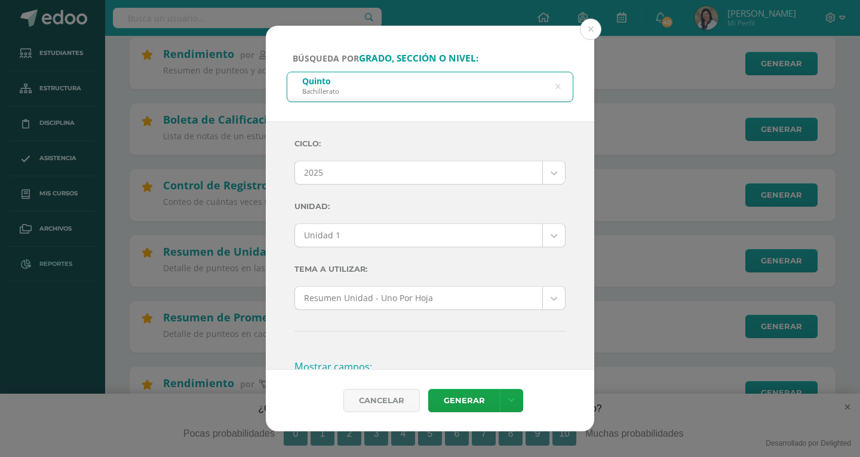
scroll to position [418, 0]
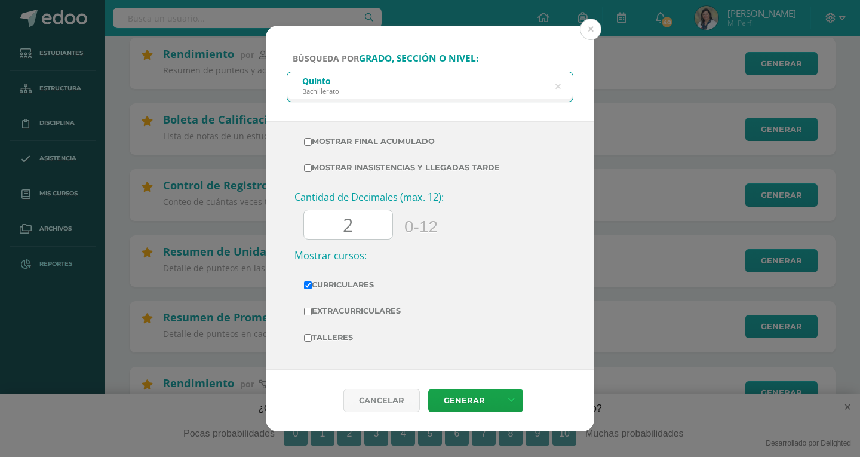
click at [361, 222] on input "2" at bounding box center [348, 224] width 88 height 29
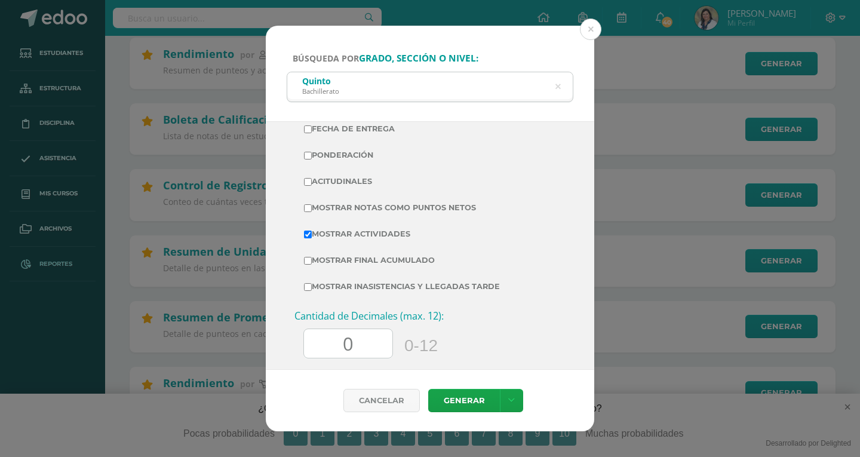
scroll to position [299, 0]
type input "0"
click at [305, 204] on label "Mostrar Notas Como Puntos Netos" at bounding box center [430, 208] width 252 height 17
click at [305, 205] on input "Mostrar Notas Como Puntos Netos" at bounding box center [308, 209] width 8 height 8
checkbox input "true"
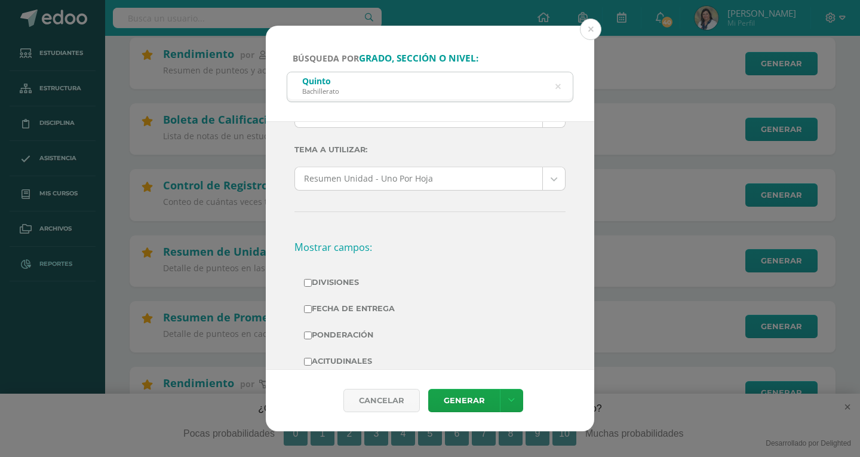
scroll to position [0, 0]
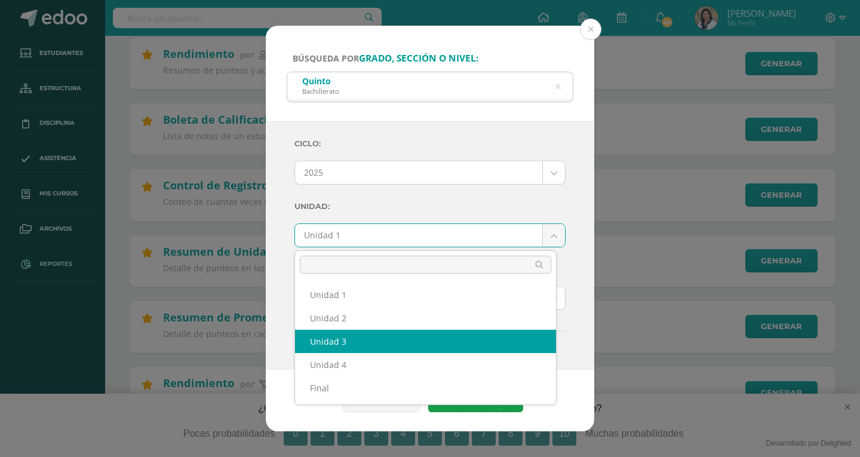
select select "Unidad 3"
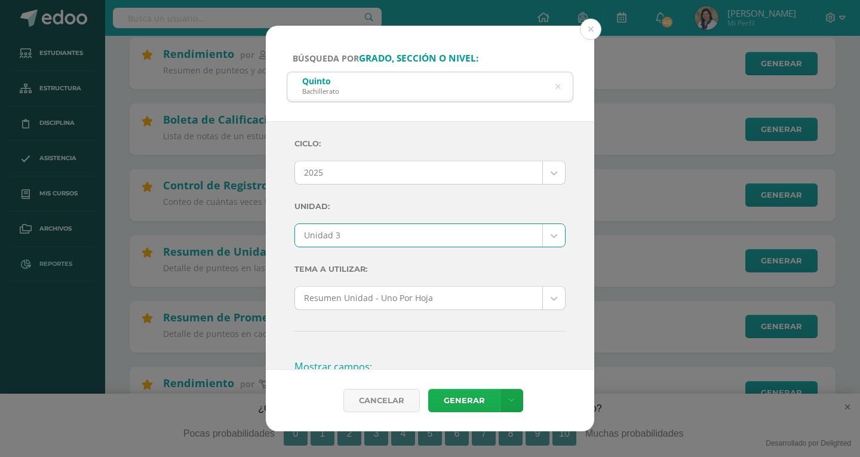
click at [472, 397] on link "Generar" at bounding box center [464, 400] width 72 height 23
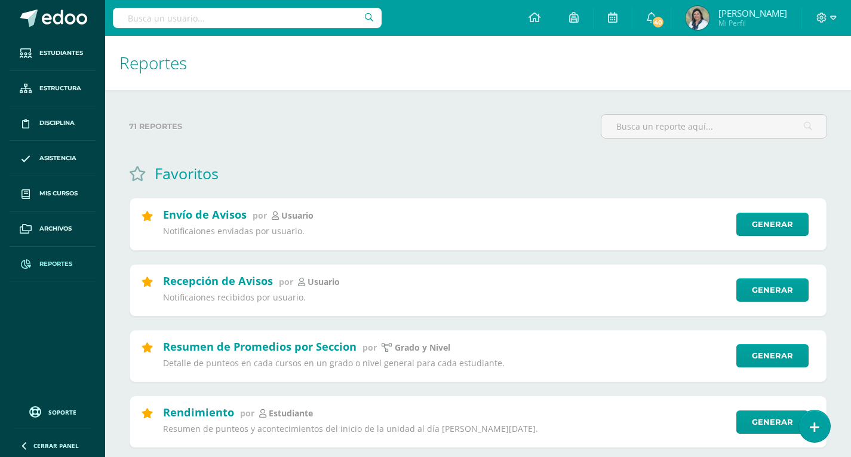
click at [223, 19] on input "text" at bounding box center [247, 18] width 269 height 20
type input "María Alejandra Andrade"
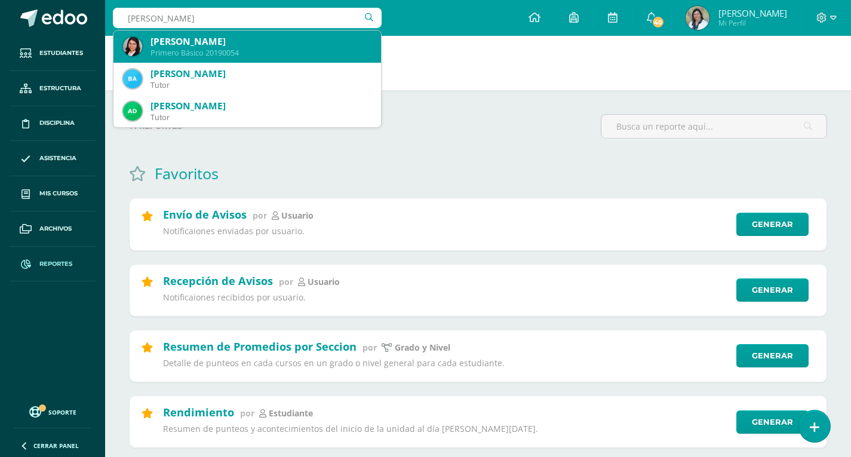
click at [210, 39] on div "María Alejandra Andrade Pérez" at bounding box center [261, 41] width 221 height 13
